Goal: Task Accomplishment & Management: Use online tool/utility

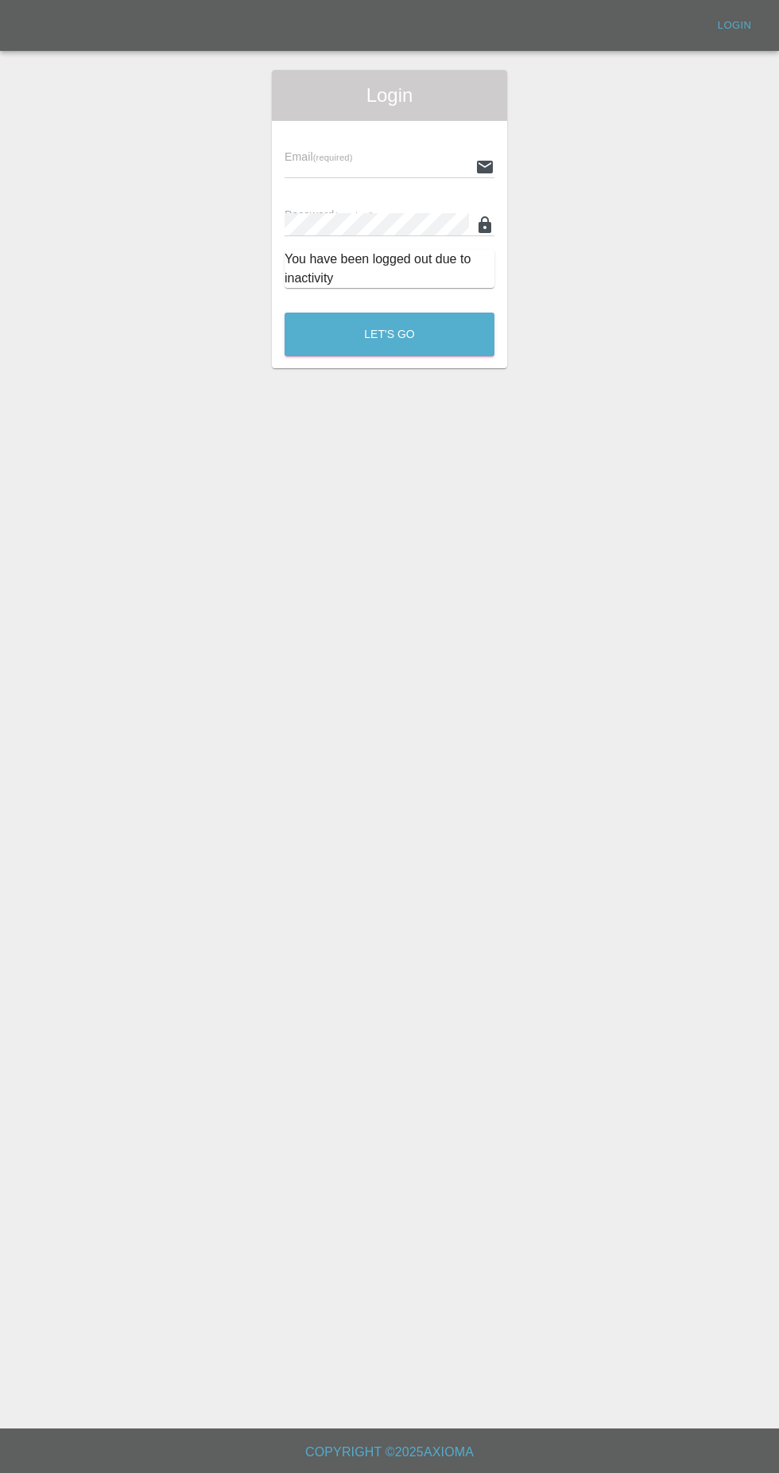
click at [282, 130] on div "Email (required) Password (required) You have been logged out due to inactivity" at bounding box center [389, 211] width 235 height 180
click at [306, 166] on input "text" at bounding box center [377, 166] width 185 height 23
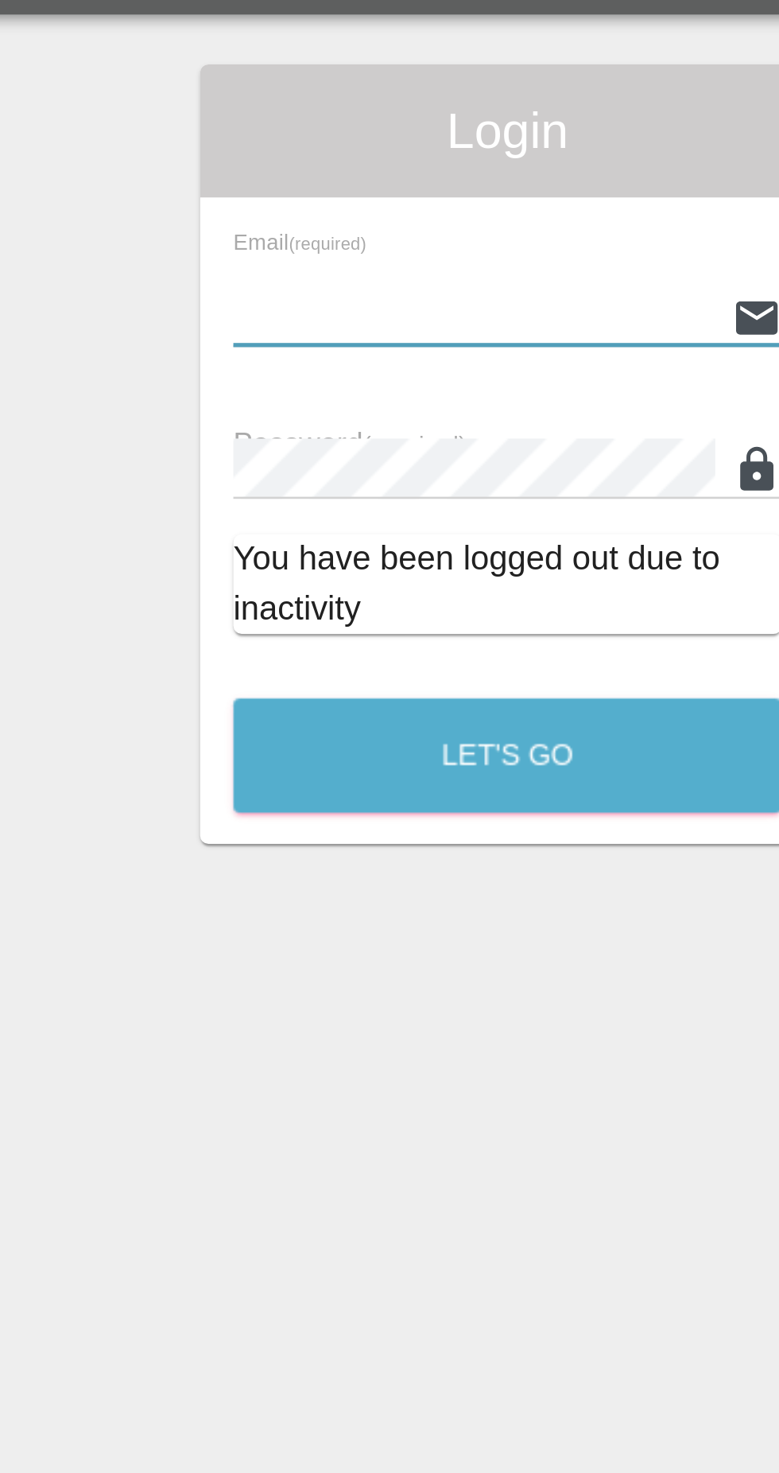
type input "[EMAIL_ADDRESS][DOMAIN_NAME]"
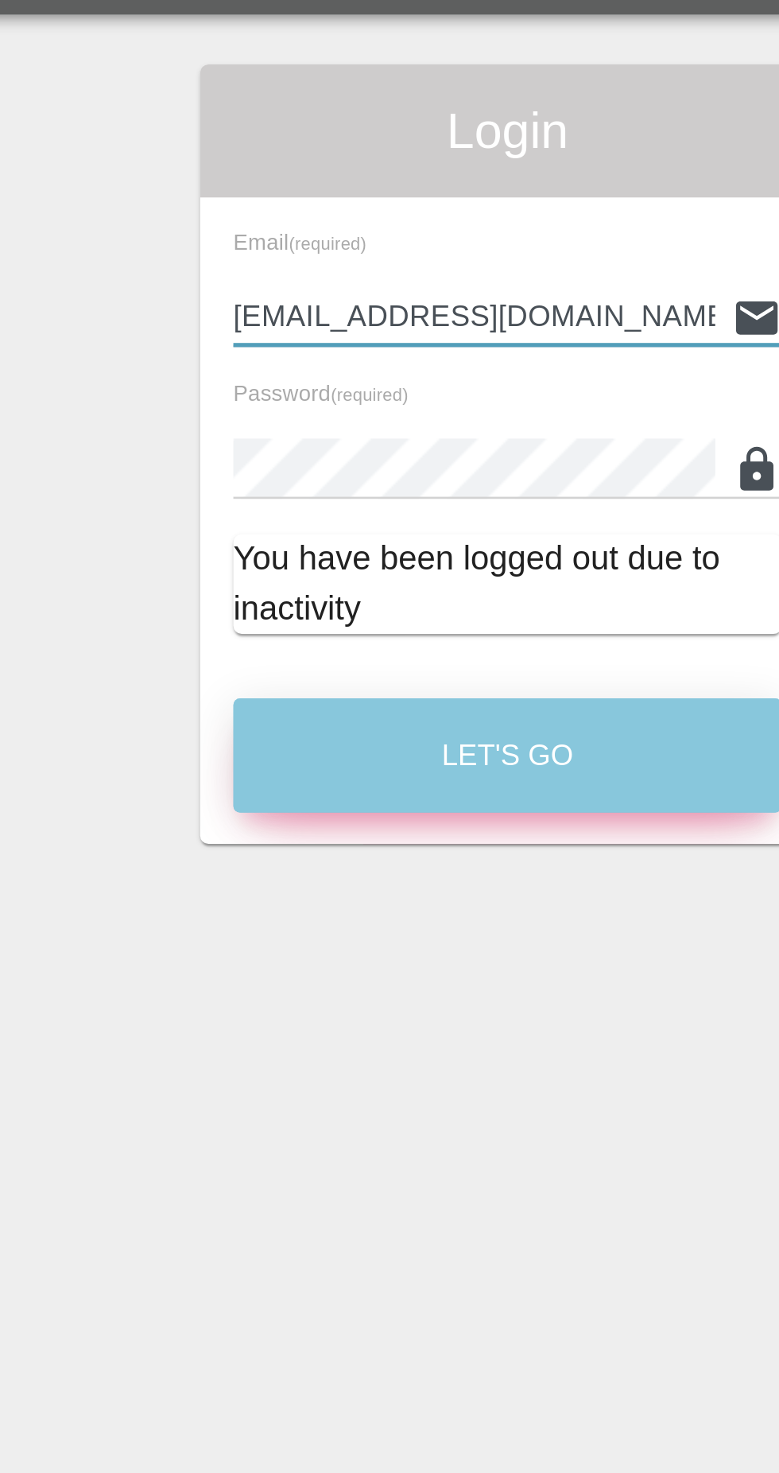
click at [329, 337] on button "Let's Go" at bounding box center [390, 335] width 210 height 44
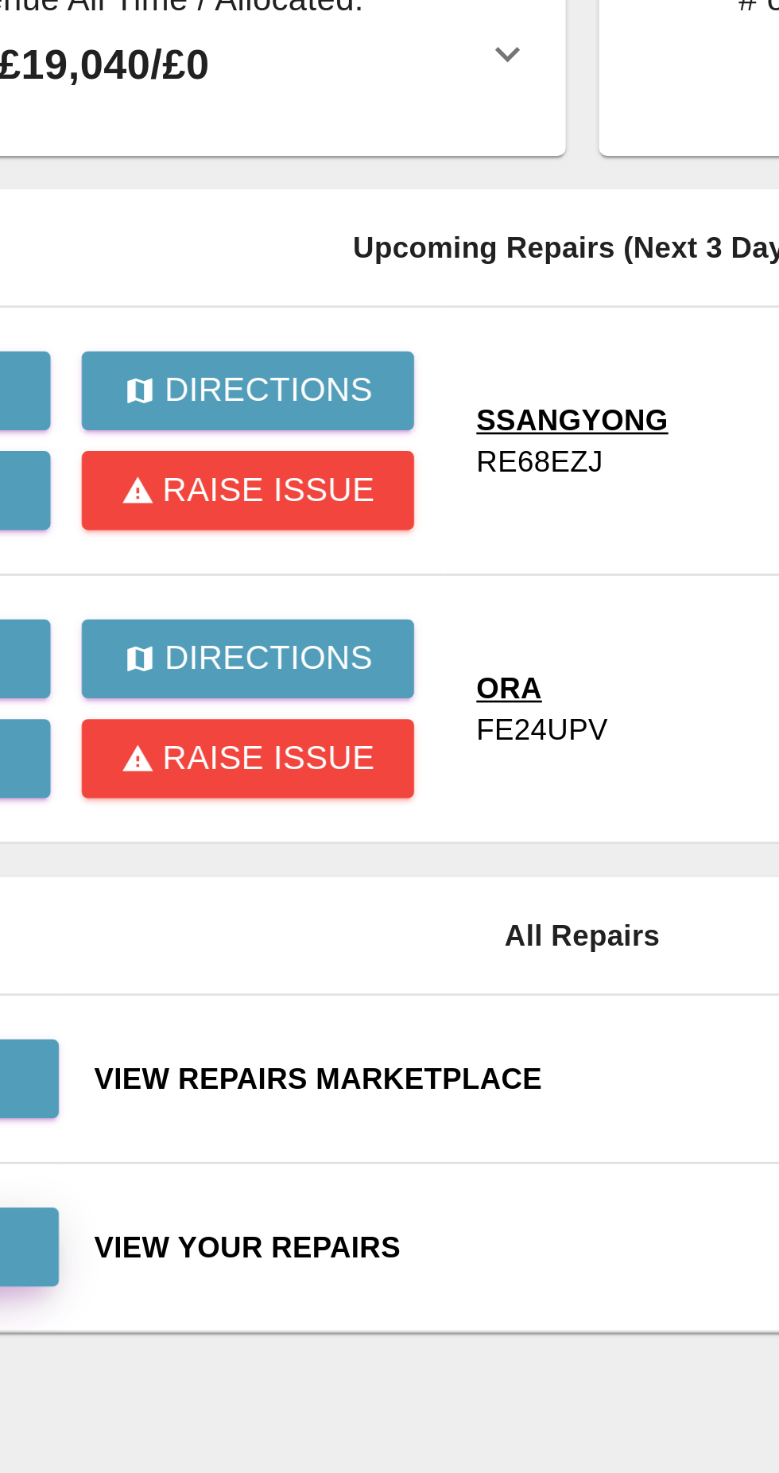
click at [216, 572] on link "View" at bounding box center [154, 566] width 127 height 30
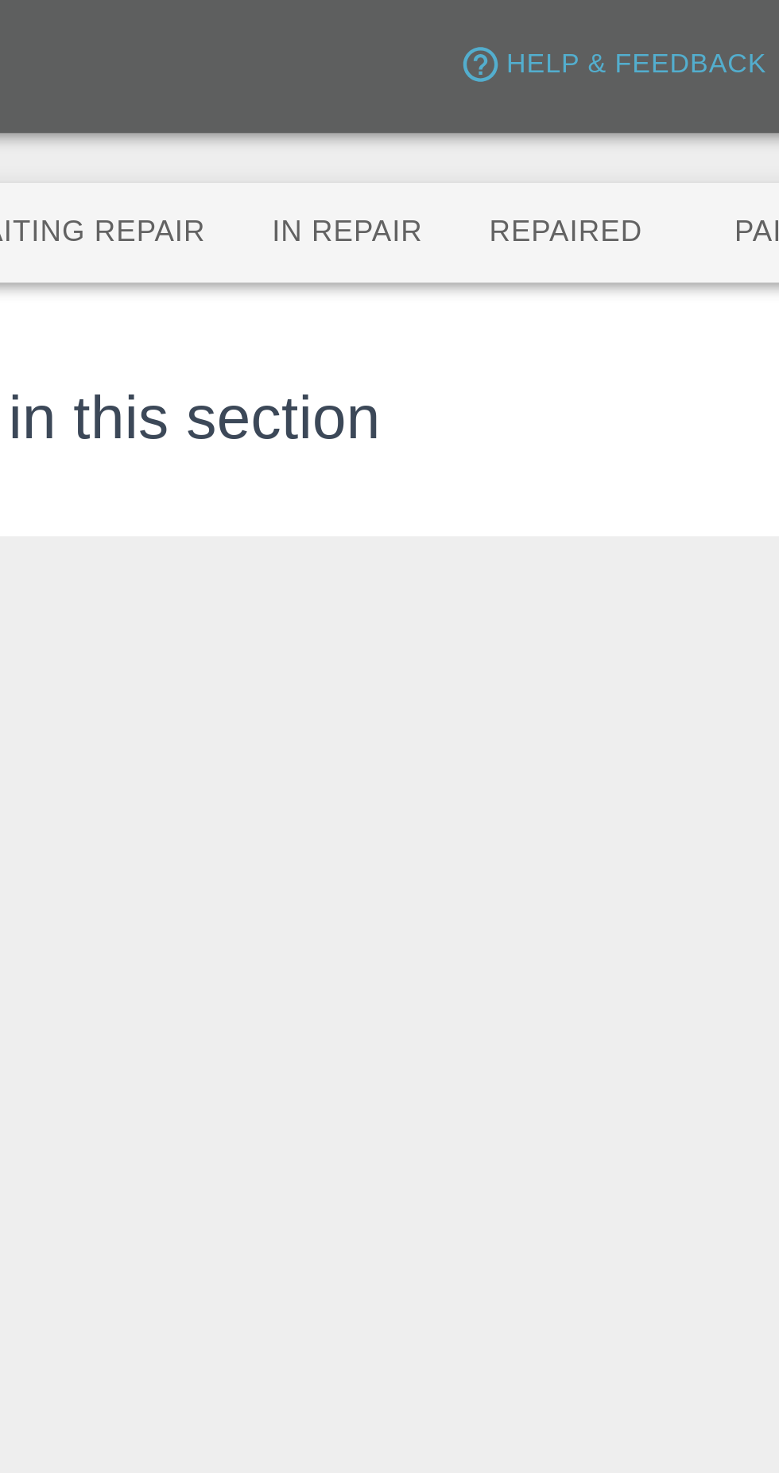
click at [395, 80] on button "Repaired" at bounding box center [412, 89] width 84 height 38
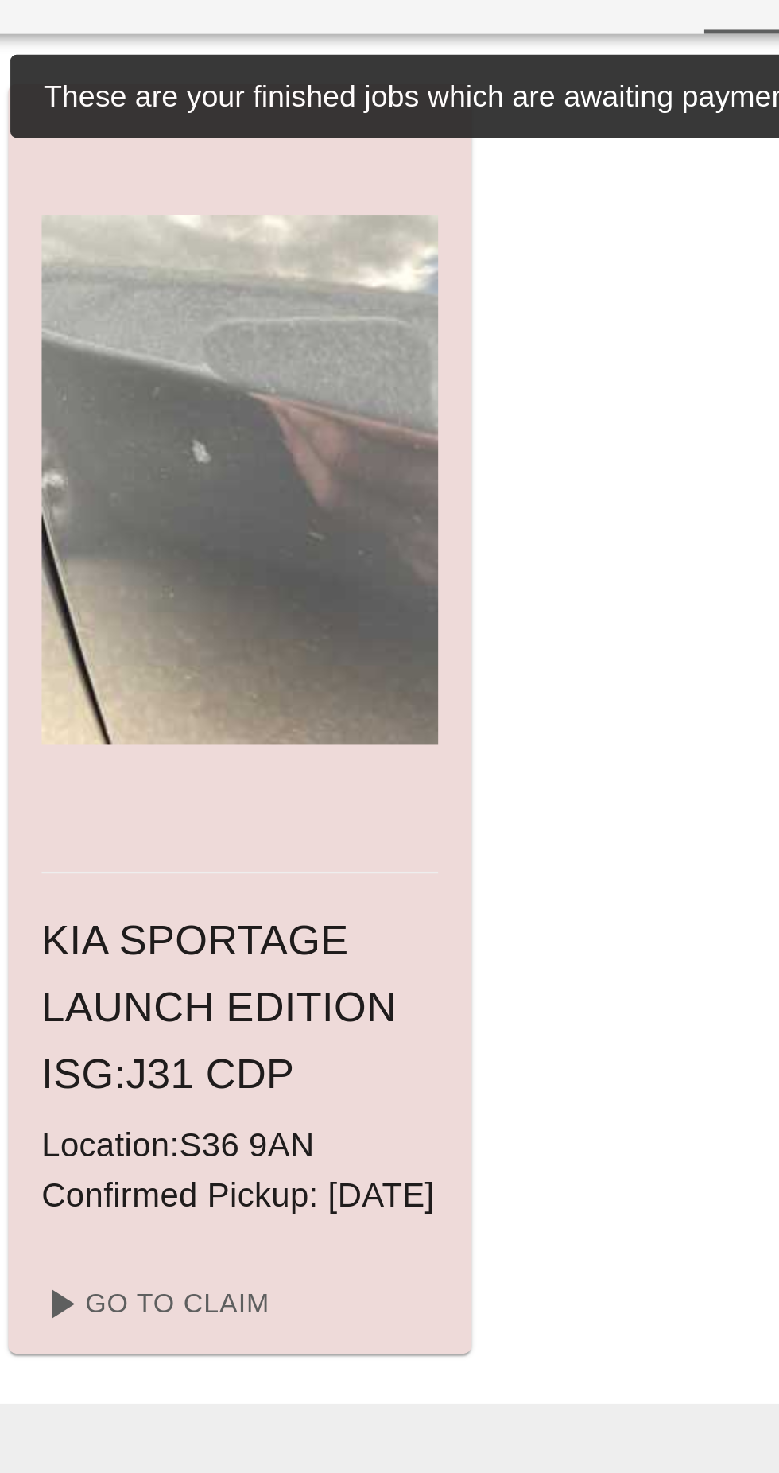
click at [146, 381] on div at bounding box center [178, 278] width 152 height 302
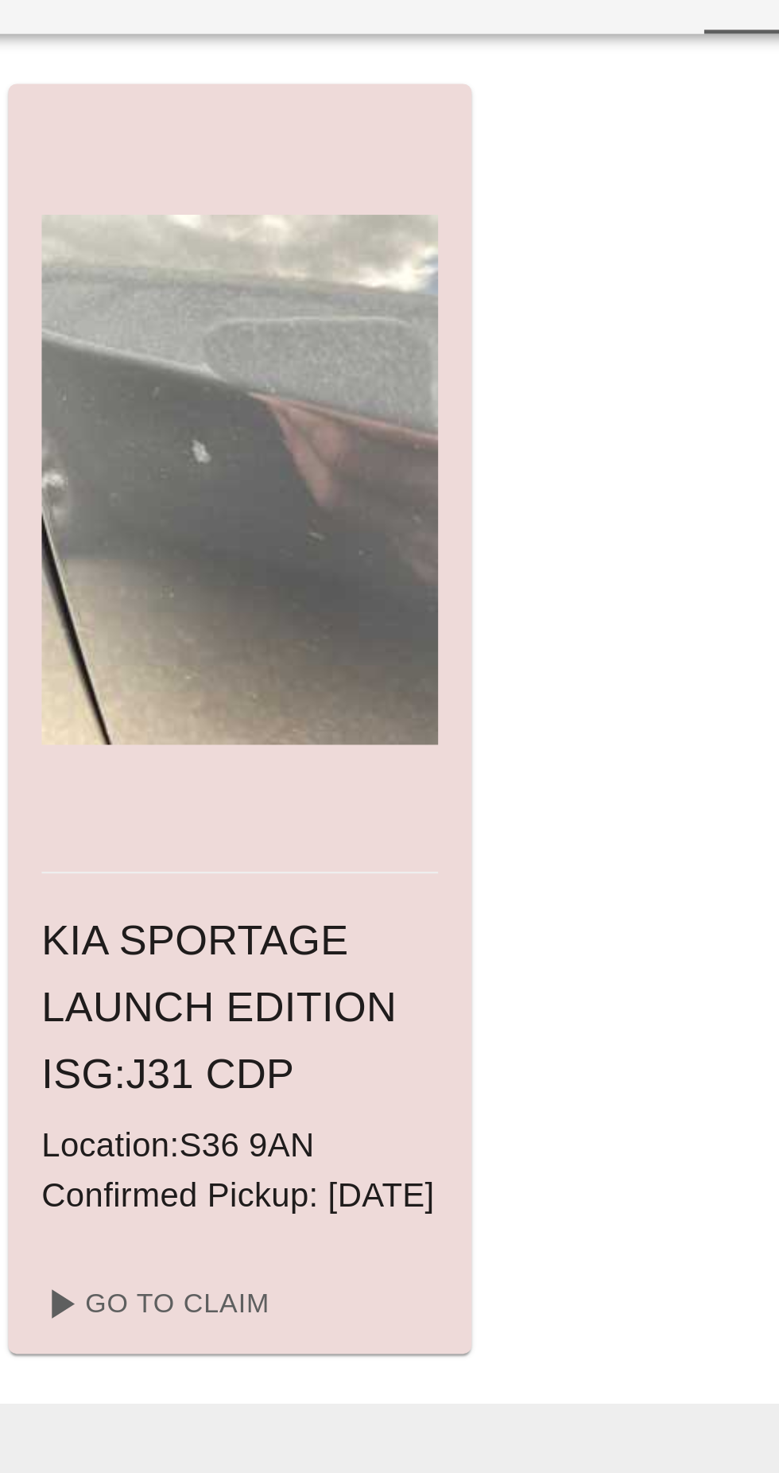
click at [145, 466] on h6 "KIA SPORTAGE LAUNCH EDITION ISG : J31 CDP" at bounding box center [178, 480] width 152 height 76
click at [134, 607] on link "Go To Claim" at bounding box center [144, 593] width 98 height 25
